Goal: Information Seeking & Learning: Check status

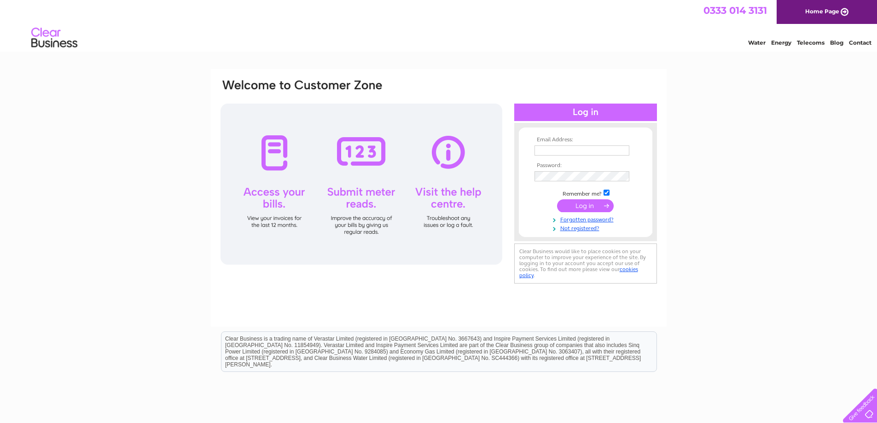
type input "info@douglasarmshotel.co.uk"
click at [588, 210] on input "submit" at bounding box center [585, 205] width 57 height 13
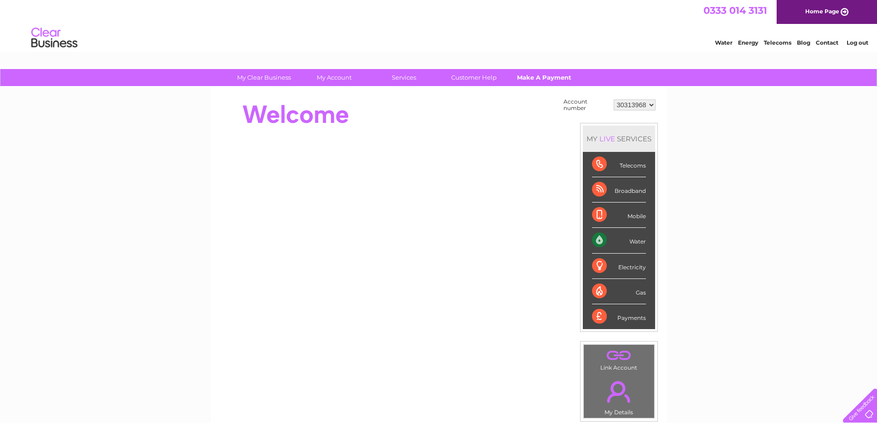
click at [553, 78] on link "Make A Payment" at bounding box center [544, 77] width 76 height 17
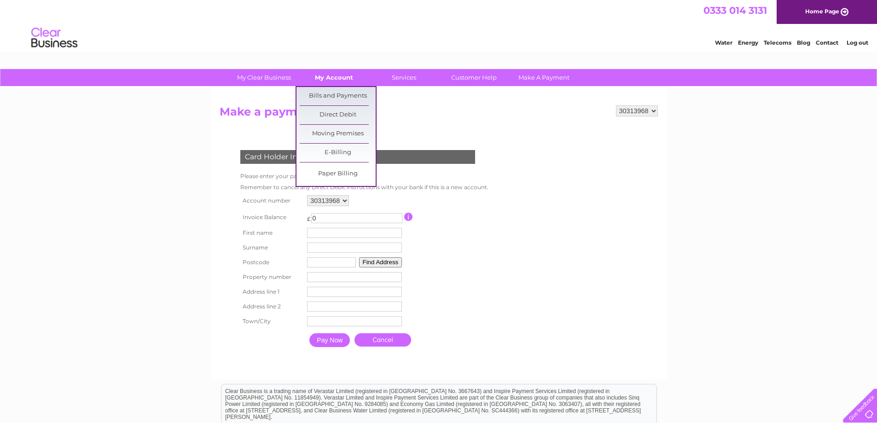
click at [338, 77] on link "My Account" at bounding box center [334, 77] width 76 height 17
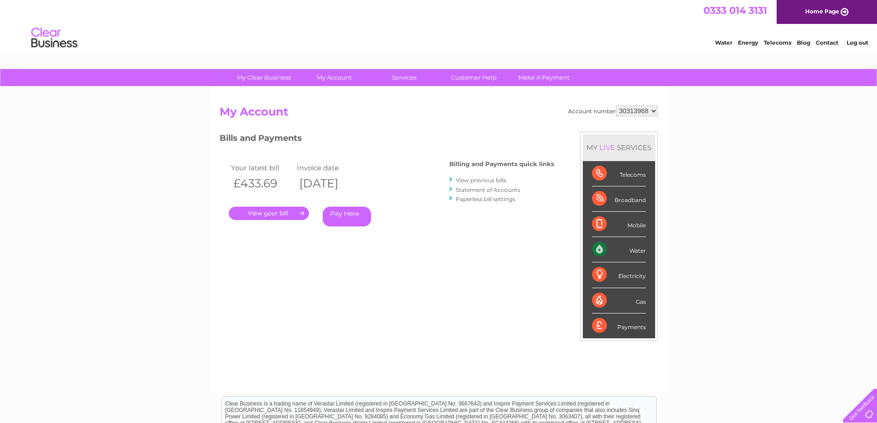
click at [487, 179] on link "View previous bills" at bounding box center [481, 180] width 51 height 7
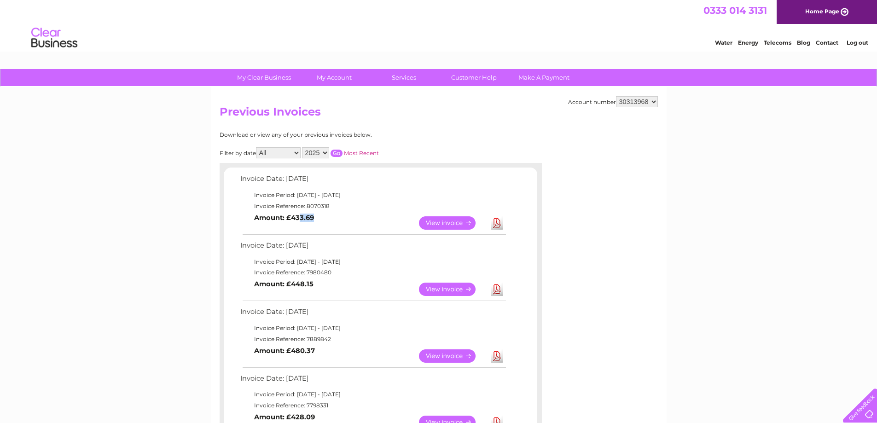
drag, startPoint x: 312, startPoint y: 217, endPoint x: 299, endPoint y: 216, distance: 13.4
click at [299, 216] on b "Amount: £433.69" at bounding box center [284, 218] width 60 height 8
click at [312, 233] on td "View Download Amount: £433.69" at bounding box center [372, 223] width 269 height 23
drag, startPoint x: 307, startPoint y: 218, endPoint x: 321, endPoint y: 218, distance: 13.8
click at [321, 218] on td "View Download Amount: £433.69" at bounding box center [372, 223] width 269 height 23
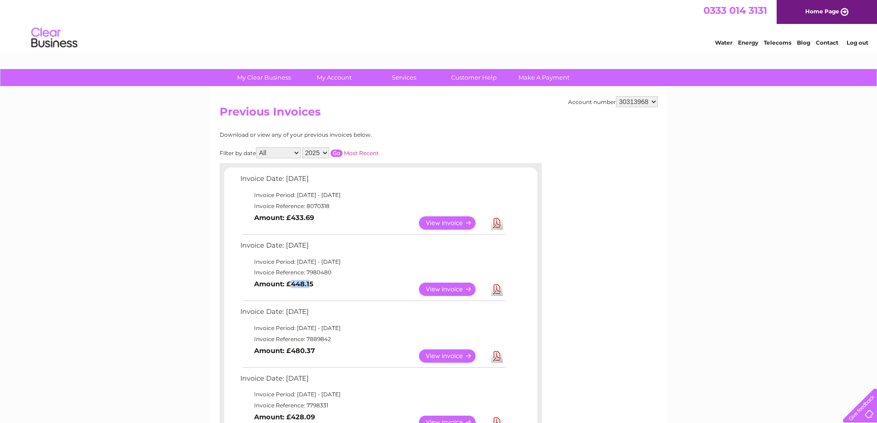
drag, startPoint x: 291, startPoint y: 285, endPoint x: 315, endPoint y: 295, distance: 25.8
click at [313, 287] on td "View Download Amount: £448.15" at bounding box center [372, 289] width 269 height 23
